Goal: Complete application form

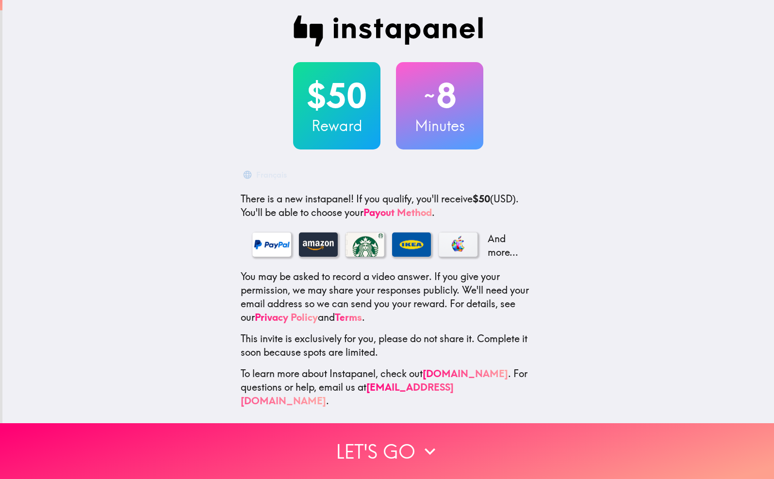
click at [491, 249] on p "And more..." at bounding box center [504, 245] width 39 height 27
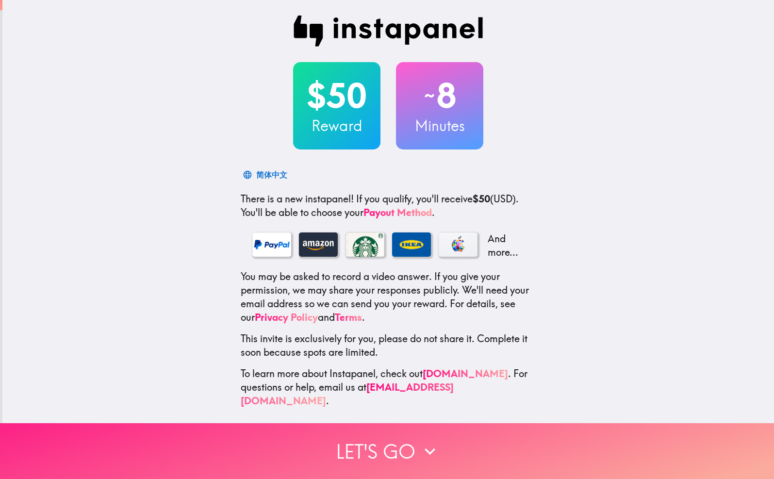
click at [382, 455] on button "Let's go" at bounding box center [387, 451] width 774 height 56
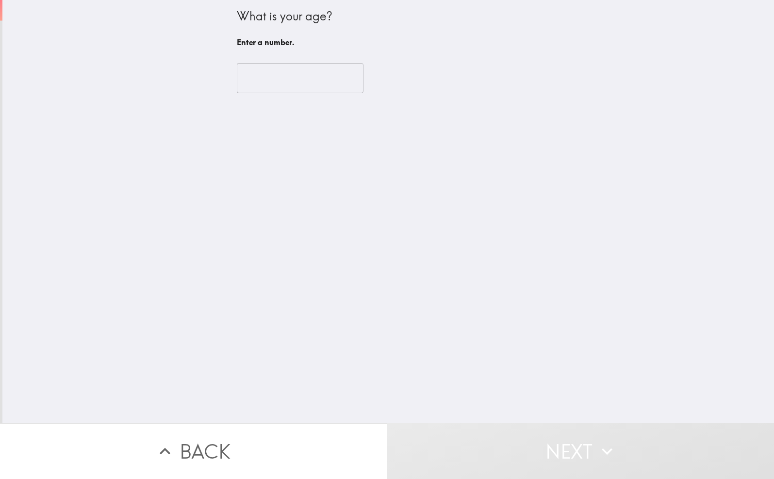
click at [320, 86] on input "number" at bounding box center [300, 78] width 127 height 30
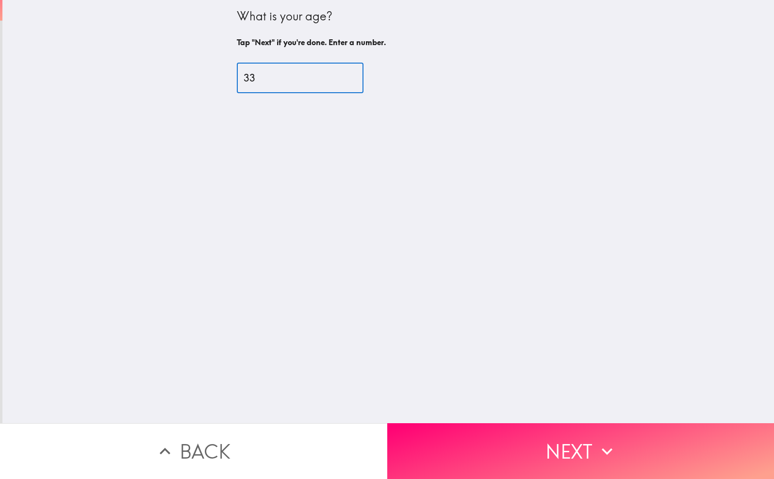
type input "33"
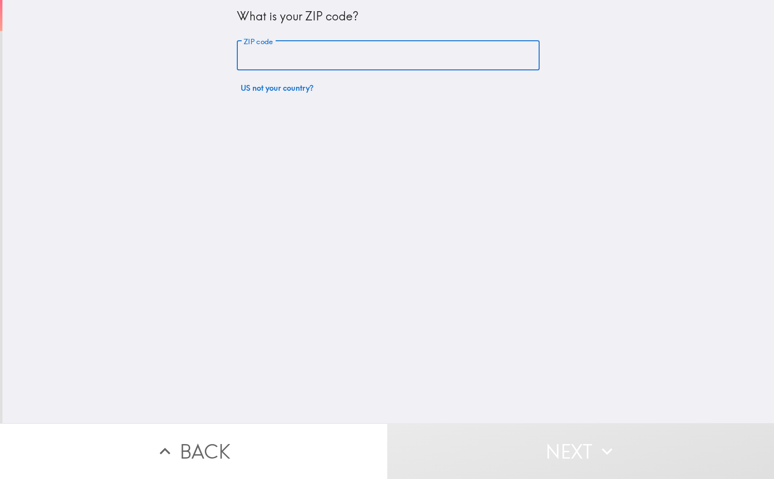
click at [305, 60] on input "ZIP code" at bounding box center [388, 56] width 303 height 30
type input "33178"
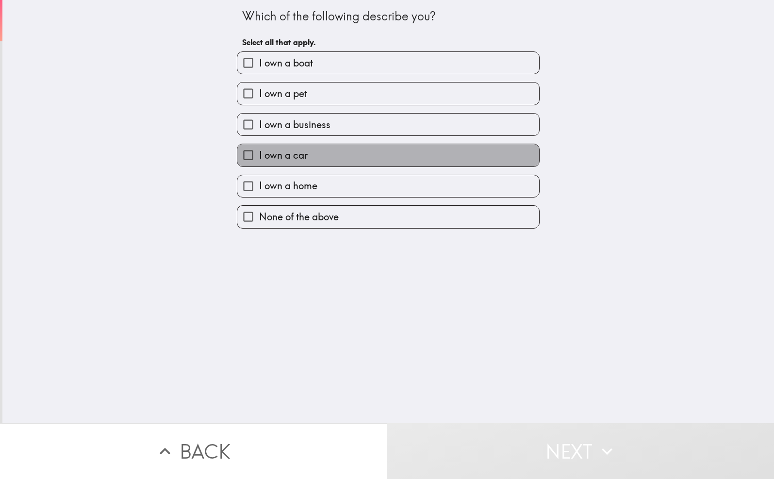
click at [364, 159] on label "I own a car" at bounding box center [388, 155] width 302 height 22
click at [259, 159] on input "I own a car" at bounding box center [248, 155] width 22 height 22
checkbox input "true"
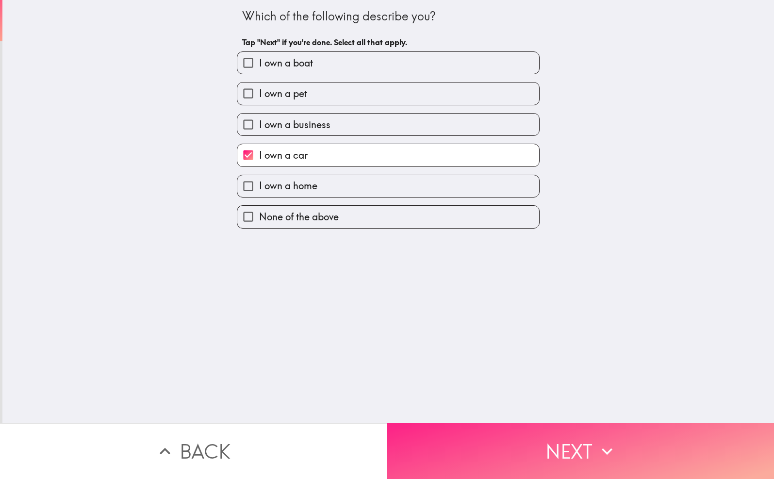
click at [503, 456] on button "Next" at bounding box center [580, 451] width 387 height 56
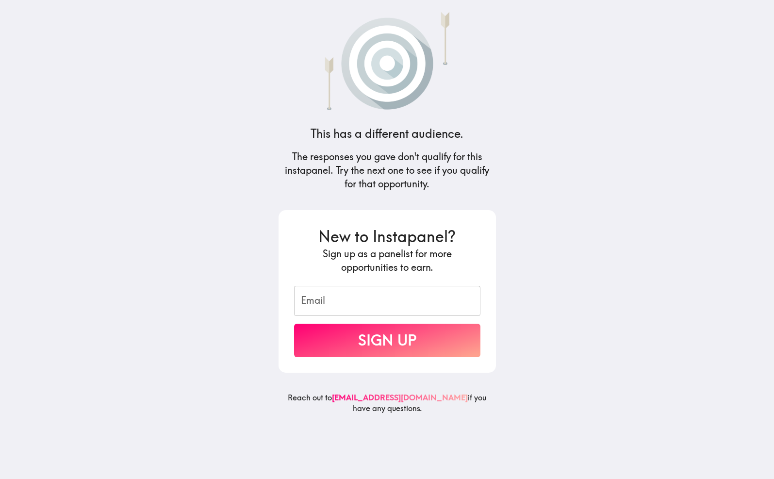
click at [451, 304] on input "Email" at bounding box center [387, 301] width 186 height 30
